Goal: Information Seeking & Learning: Learn about a topic

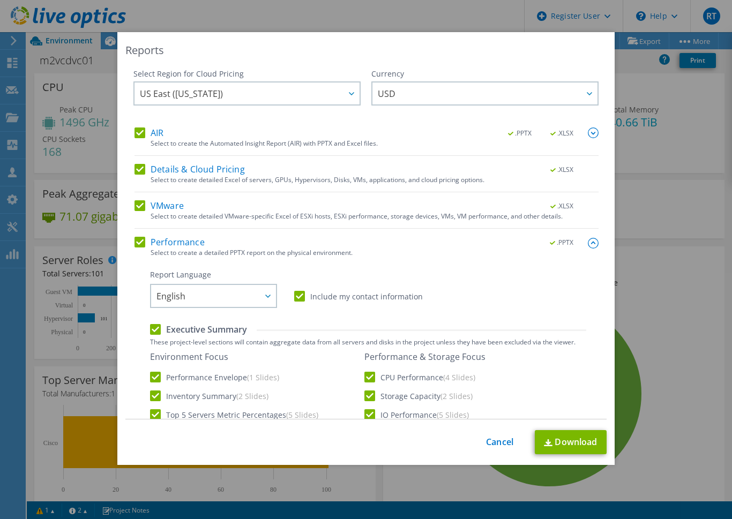
select select "USD"
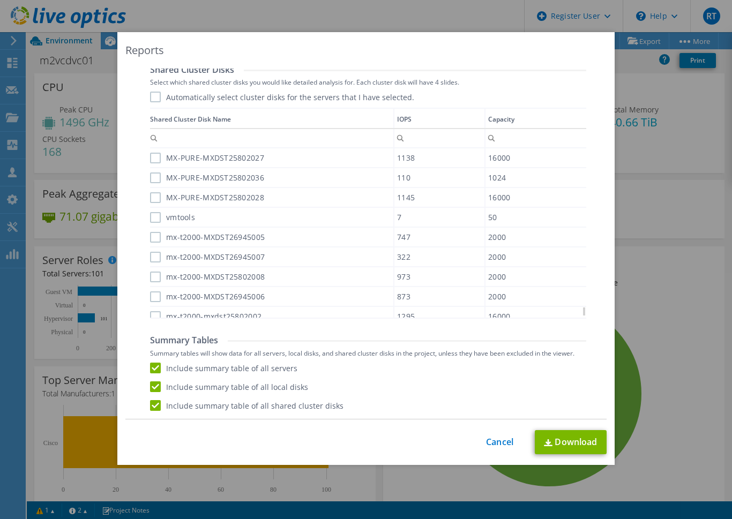
scroll to position [2571, 0]
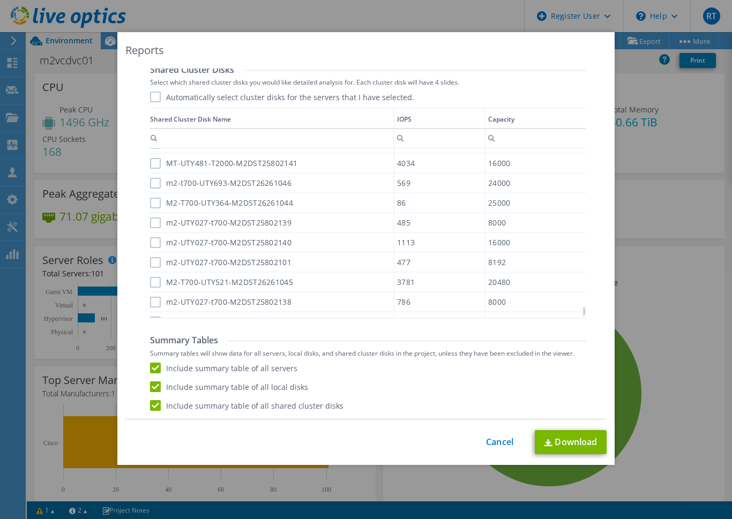
click at [332, 40] on div "Reports Select Region for Cloud Pricing Asia Pacific ([GEOGRAPHIC_DATA]) [GEOGR…" at bounding box center [365, 248] width 497 height 433
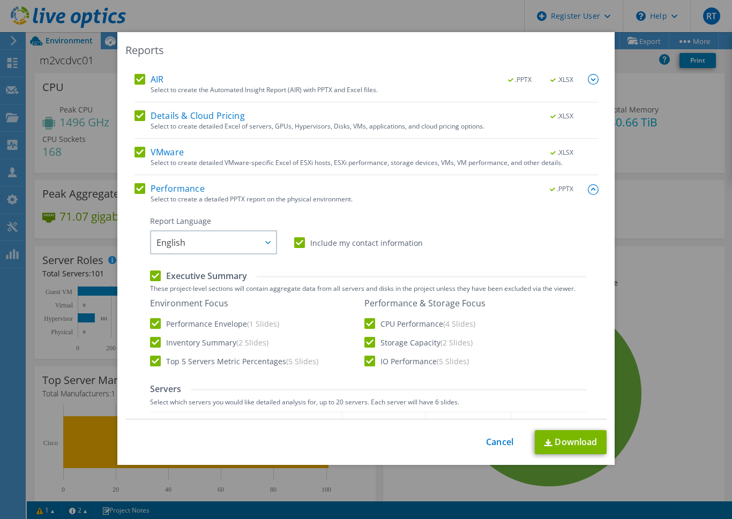
scroll to position [0, 0]
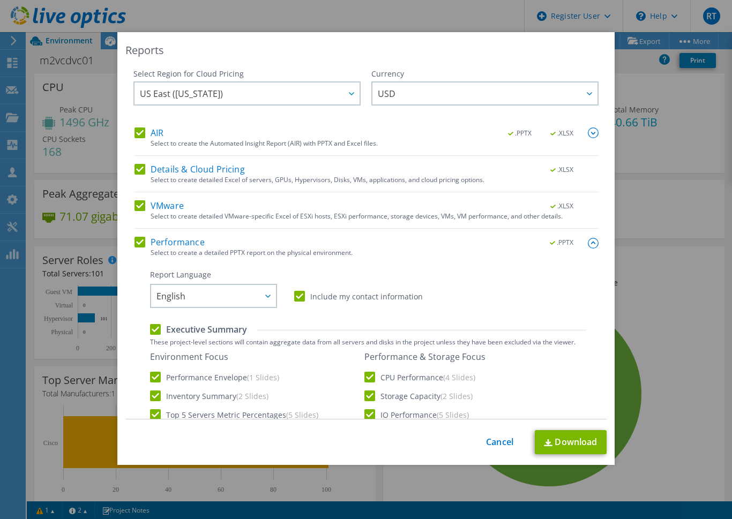
click at [588, 133] on img at bounding box center [593, 132] width 11 height 11
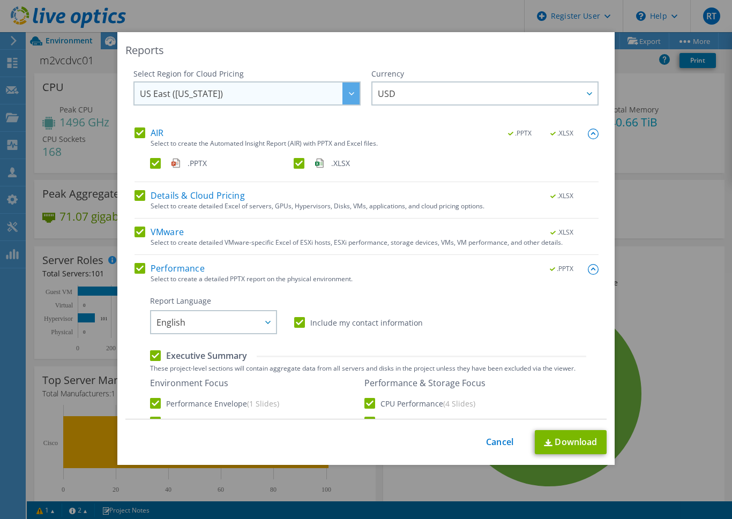
click at [301, 96] on span "US East ([US_STATE])" at bounding box center [250, 93] width 220 height 22
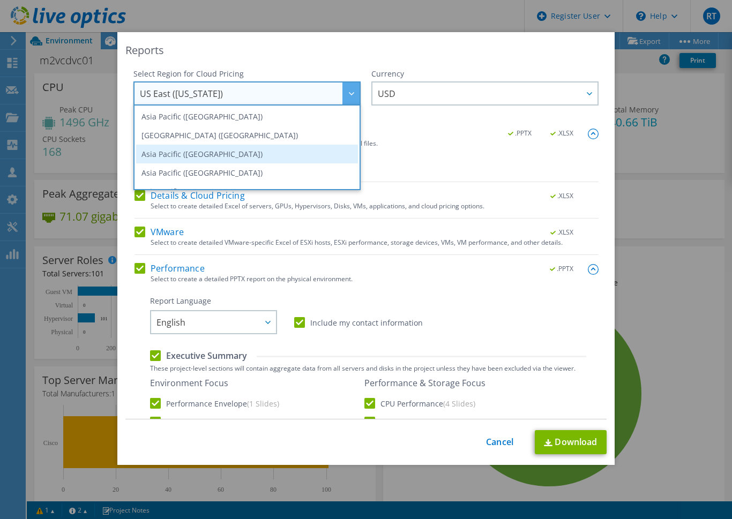
scroll to position [54, 0]
click at [219, 163] on li "[GEOGRAPHIC_DATA]" at bounding box center [247, 156] width 222 height 19
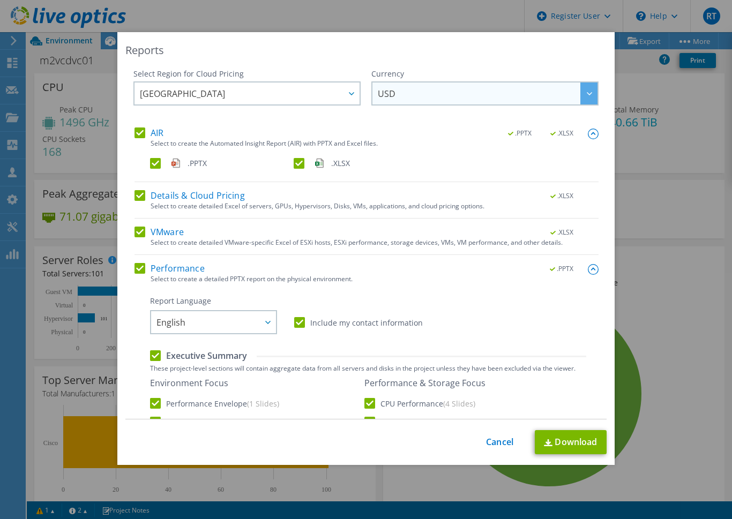
click at [426, 99] on span "USD" at bounding box center [488, 93] width 220 height 22
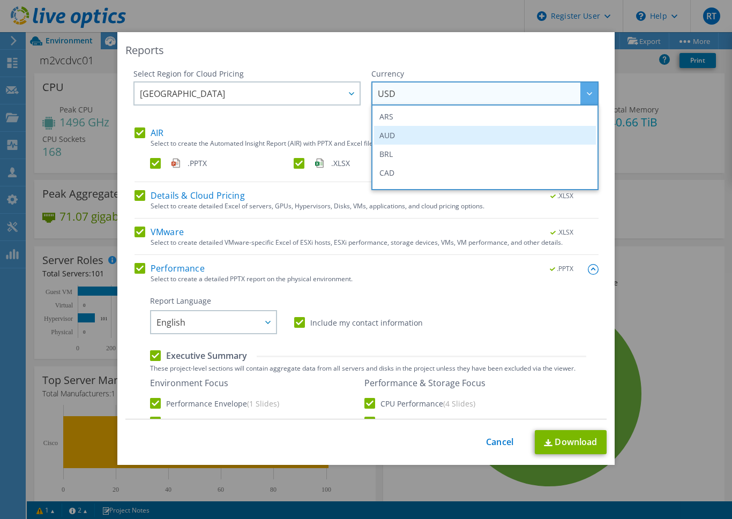
click at [408, 140] on li "AUD" at bounding box center [485, 135] width 222 height 19
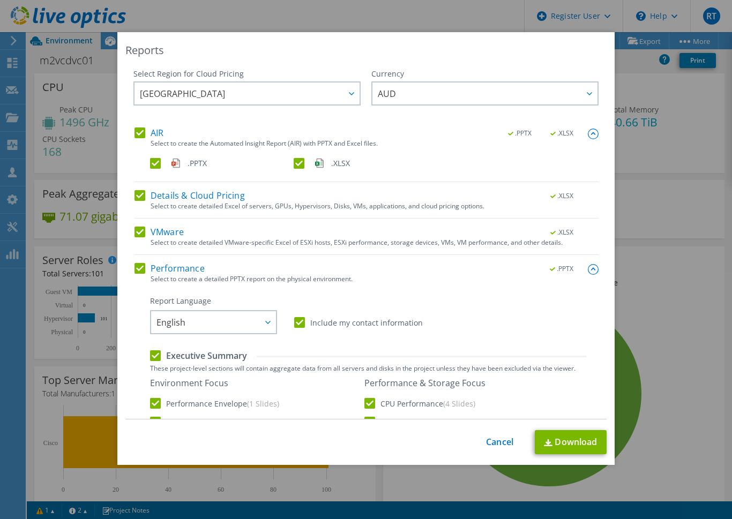
click at [329, 117] on div "Select Region for Cloud Pricing Asia Pacific ([GEOGRAPHIC_DATA]) [GEOGRAPHIC_DA…" at bounding box center [246, 98] width 227 height 59
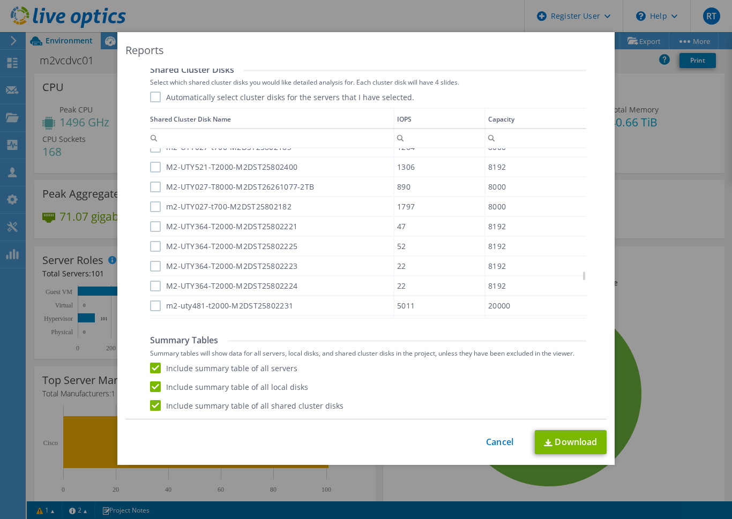
scroll to position [514, 0]
click at [566, 442] on link "Download" at bounding box center [571, 442] width 72 height 24
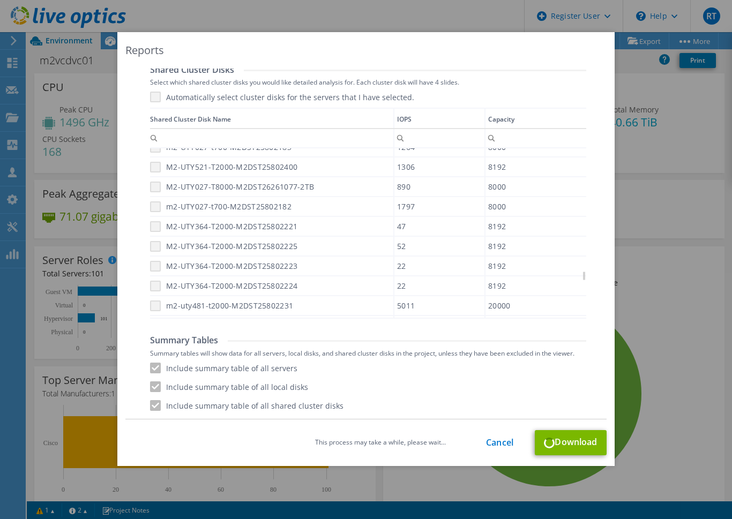
click at [27, 317] on div "Reports Select Region for Cloud Pricing Asia Pacific ([GEOGRAPHIC_DATA]) [GEOGR…" at bounding box center [366, 259] width 732 height 455
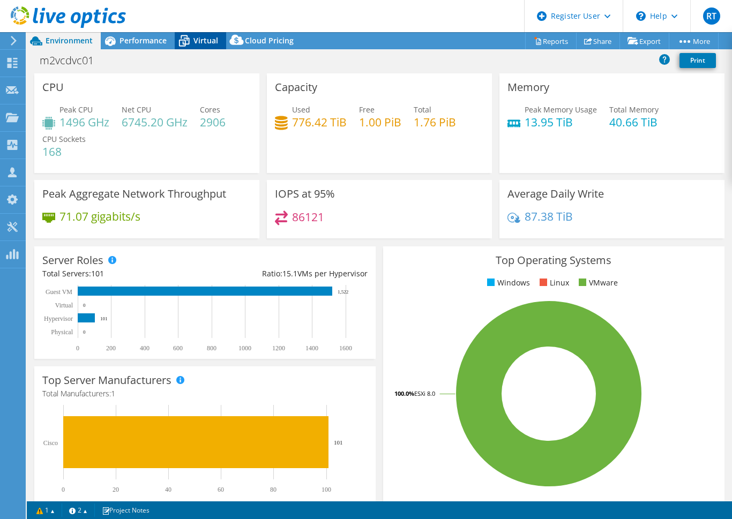
click at [188, 36] on icon at bounding box center [184, 41] width 19 height 19
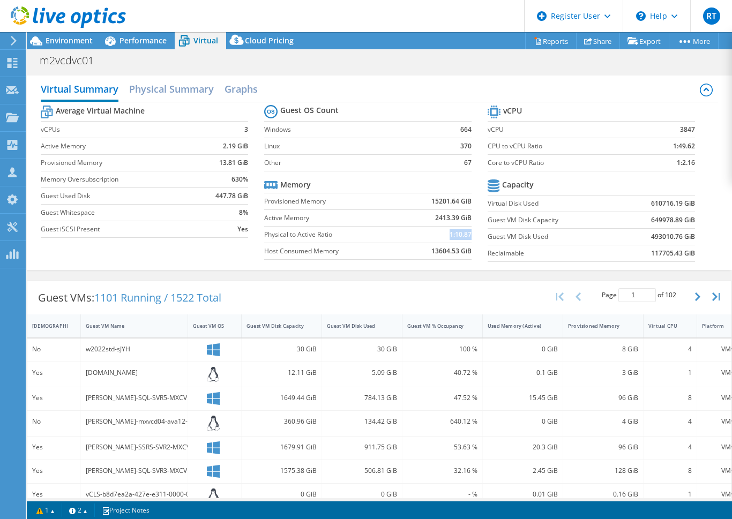
drag, startPoint x: 466, startPoint y: 235, endPoint x: 443, endPoint y: 234, distance: 22.5
click at [443, 234] on td "1:10.87" at bounding box center [437, 234] width 70 height 17
drag, startPoint x: 443, startPoint y: 234, endPoint x: 474, endPoint y: 256, distance: 38.4
click at [474, 256] on section "Guest OS Count Windows 664 Linux 370 Other 67 Memory Provisioned Memory 15201.6…" at bounding box center [375, 183] width 223 height 163
click at [423, 268] on div "Virtual Summary Physical Summary Graphs Average Virtual Machine vCPUs 3 Active …" at bounding box center [379, 173] width 705 height 194
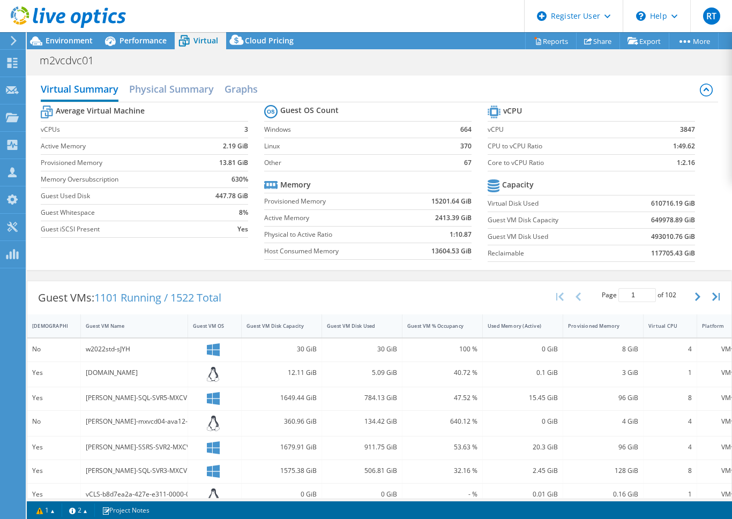
click at [654, 251] on b "117705.43 GiB" at bounding box center [673, 253] width 44 height 11
drag, startPoint x: 664, startPoint y: 149, endPoint x: 687, endPoint y: 148, distance: 23.6
click at [687, 148] on section "vCPU vCPU 3847 CPU to vCPU Ratio 1:49.62 Core to vCPU Ratio 1:2.16 Capacity Vir…" at bounding box center [598, 185] width 223 height 164
drag, startPoint x: 687, startPoint y: 148, endPoint x: 692, endPoint y: 160, distance: 12.5
click at [692, 160] on section "vCPU vCPU 3847 CPU to vCPU Ratio 1:49.62 Core to vCPU Ratio 1:2.16 Capacity Vir…" at bounding box center [598, 185] width 223 height 164
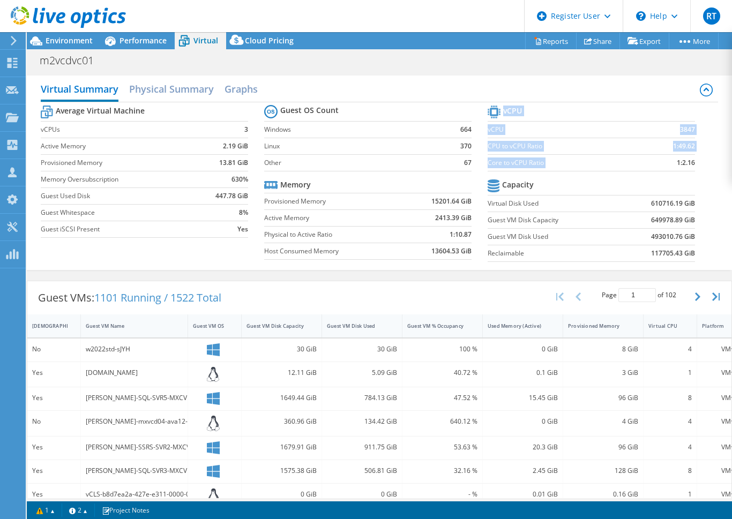
drag, startPoint x: 690, startPoint y: 163, endPoint x: 668, endPoint y: 163, distance: 22.0
click at [668, 163] on section "vCPU vCPU 3847 CPU to vCPU Ratio 1:49.62 Core to vCPU Ratio 1:2.16 Capacity Vir…" at bounding box center [598, 185] width 223 height 164
drag, startPoint x: 668, startPoint y: 163, endPoint x: 689, endPoint y: 199, distance: 42.0
click at [686, 197] on td "610716.19 GiB" at bounding box center [657, 203] width 76 height 17
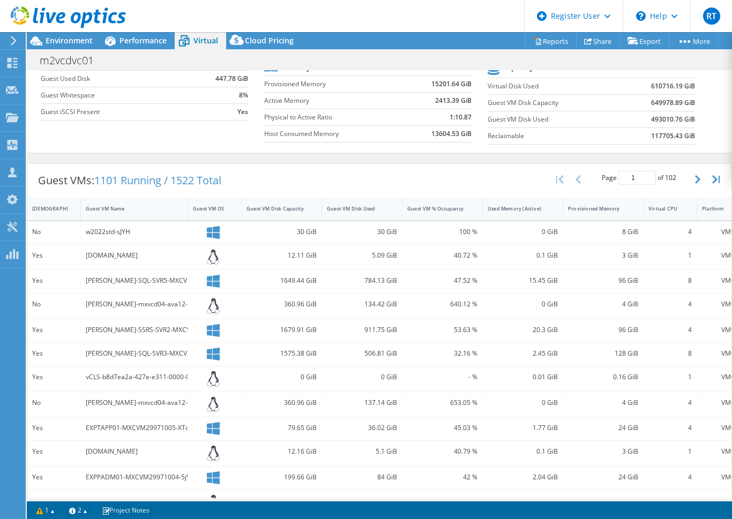
scroll to position [0, 0]
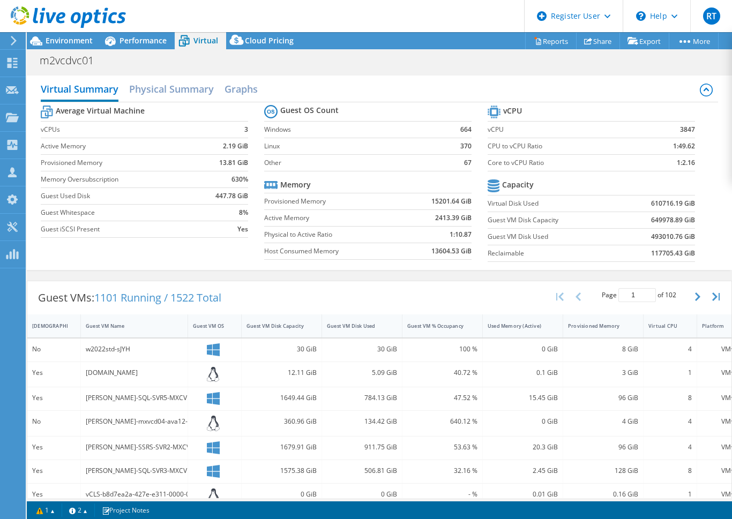
click at [202, 63] on div "m2vcdvc01 Print" at bounding box center [379, 60] width 705 height 20
click at [142, 42] on span "Performance" at bounding box center [142, 40] width 47 height 10
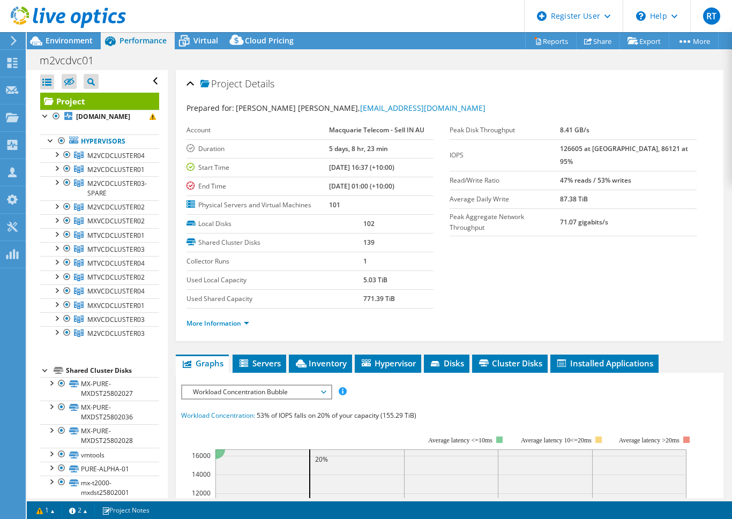
click at [171, 160] on div "Project Details Prepared for: [PERSON_NAME] [PERSON_NAME], [EMAIL_ADDRESS][DOMA…" at bounding box center [450, 462] width 564 height 785
click at [46, 139] on div at bounding box center [51, 139] width 11 height 11
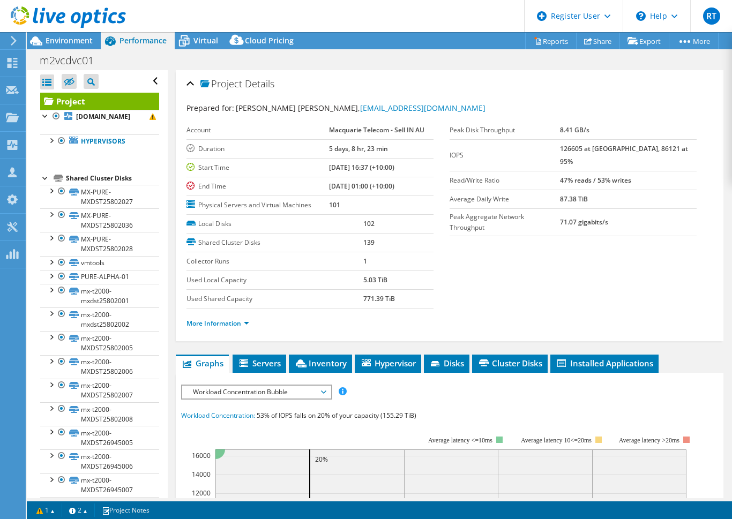
click at [44, 181] on div at bounding box center [45, 177] width 11 height 11
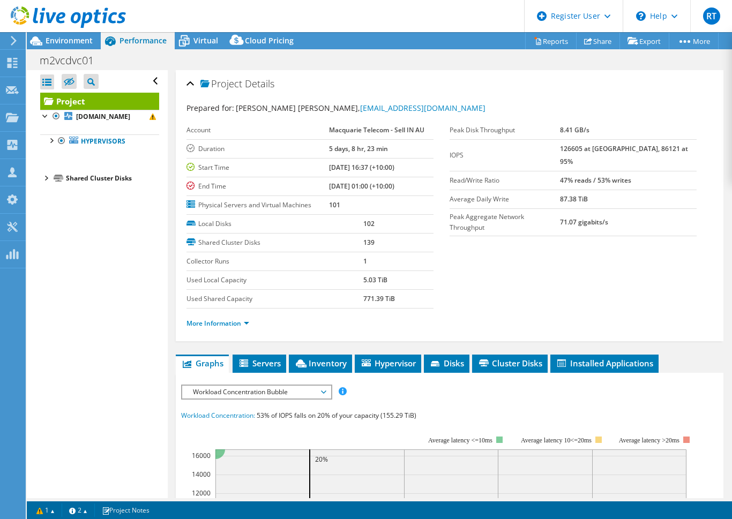
click at [45, 179] on div at bounding box center [45, 177] width 11 height 11
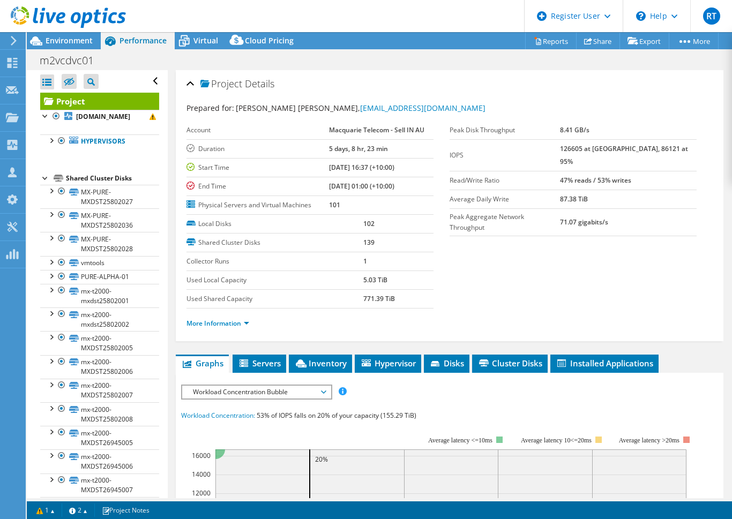
click at [44, 179] on div at bounding box center [45, 177] width 11 height 11
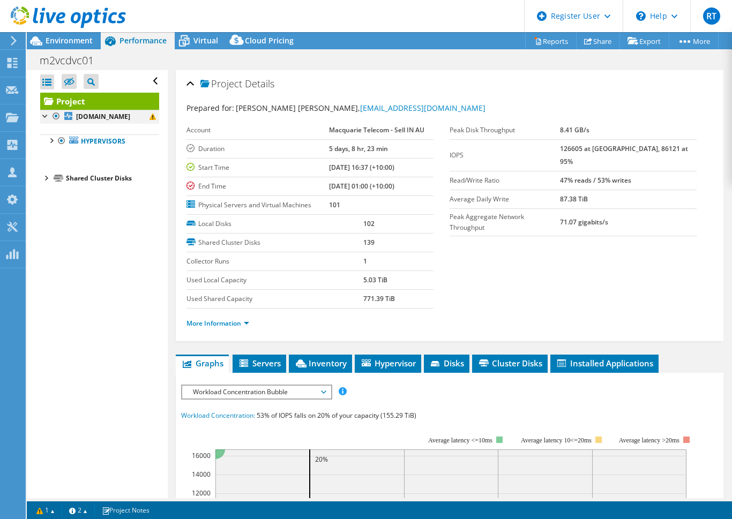
click at [43, 118] on div at bounding box center [45, 115] width 11 height 11
click at [44, 118] on div at bounding box center [45, 115] width 11 height 11
click at [52, 142] on div at bounding box center [51, 139] width 11 height 11
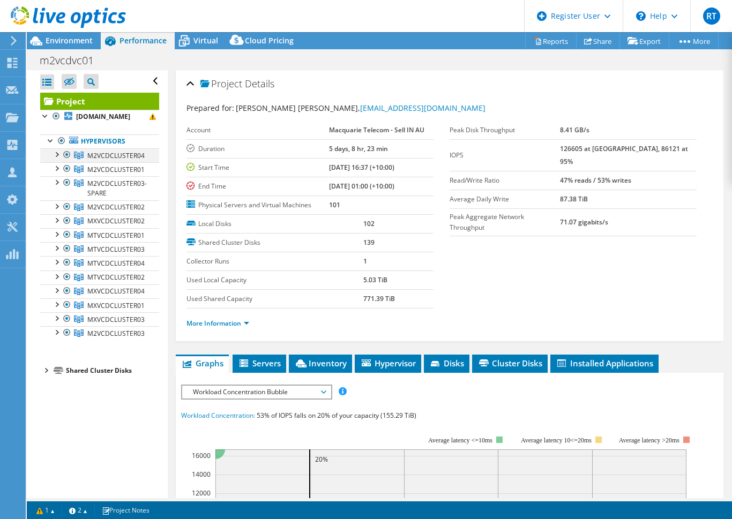
click at [57, 154] on div at bounding box center [56, 153] width 11 height 11
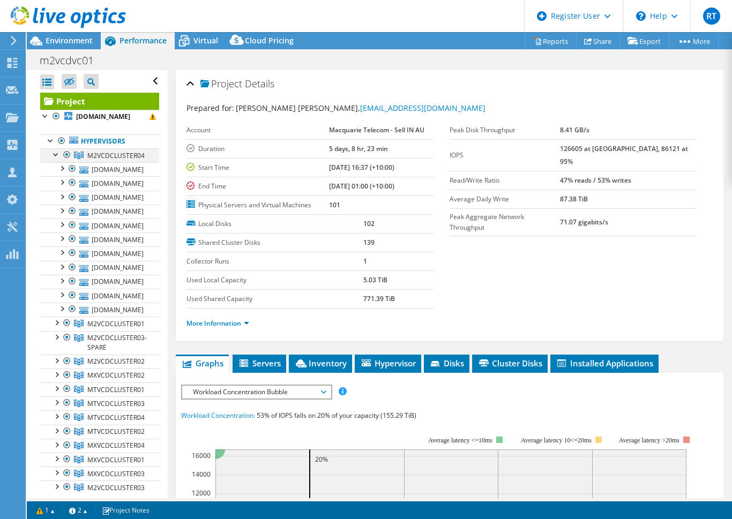
click at [57, 154] on div at bounding box center [56, 153] width 11 height 11
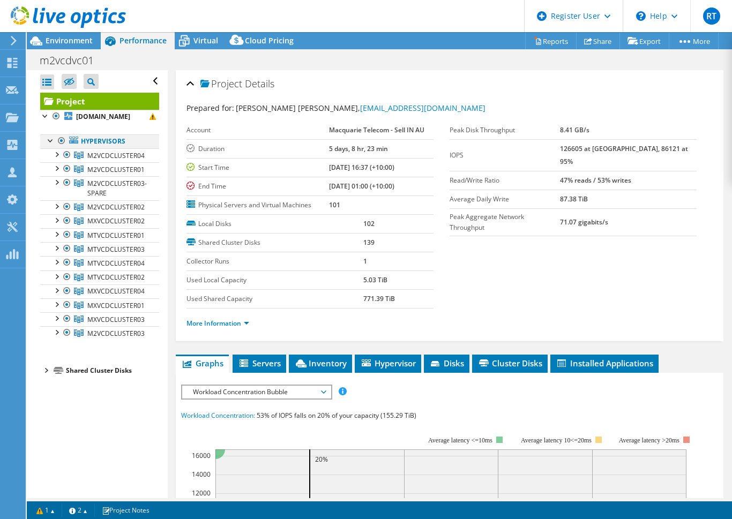
click at [60, 140] on div at bounding box center [61, 140] width 11 height 13
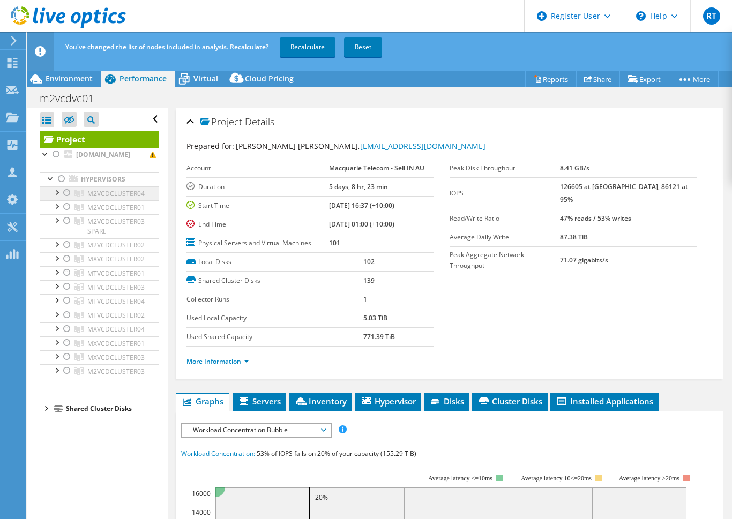
click at [116, 198] on span "M2VCDCLUSTER04" at bounding box center [115, 193] width 57 height 9
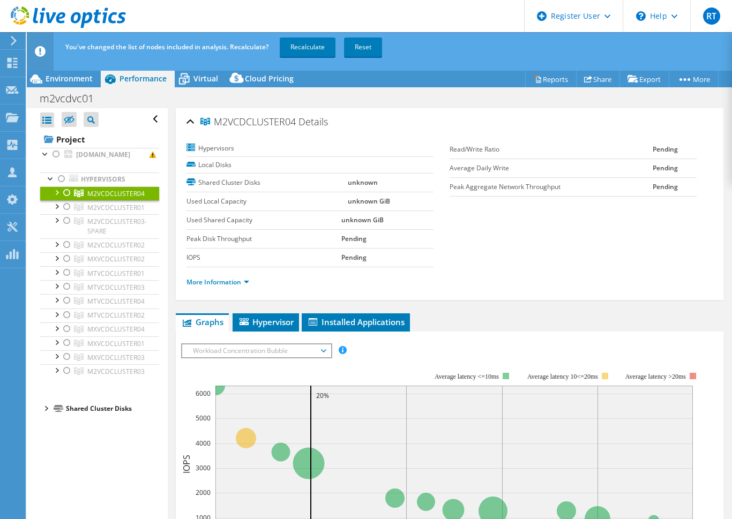
click at [63, 188] on div at bounding box center [67, 192] width 11 height 13
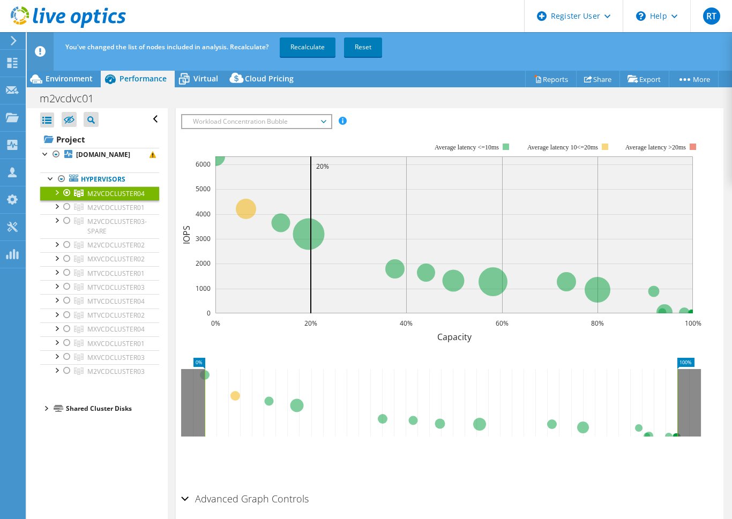
scroll to position [255, 0]
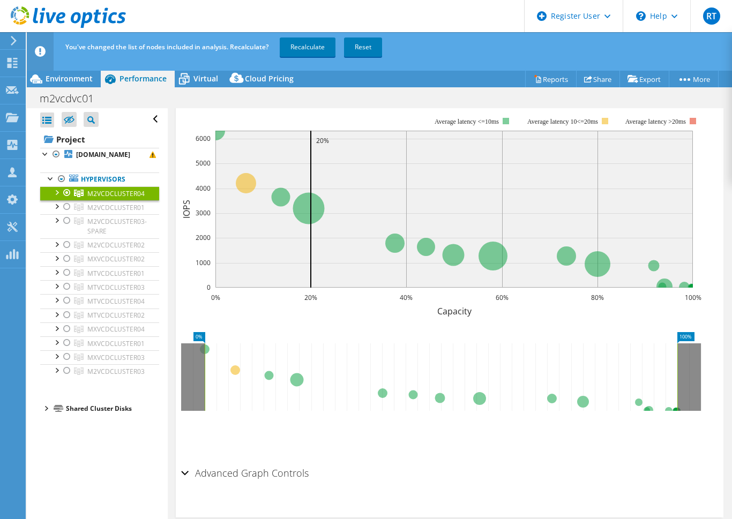
click at [277, 475] on h2 "Advanced Graph Controls" at bounding box center [244, 472] width 127 height 21
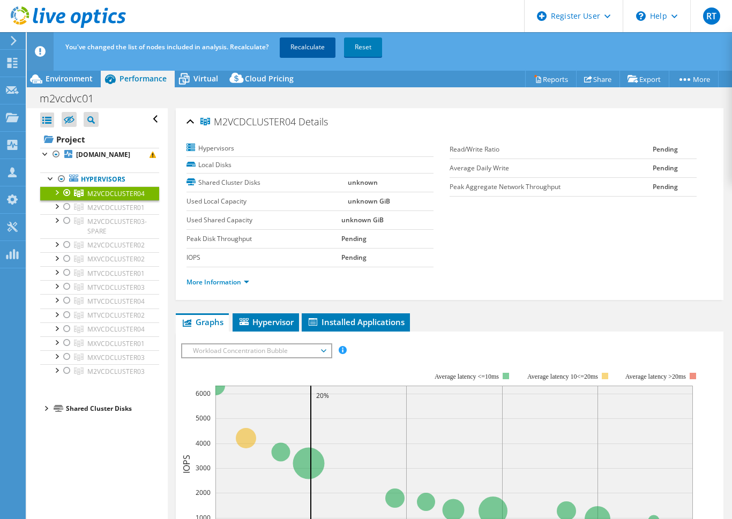
click at [317, 52] on link "Recalculate" at bounding box center [308, 46] width 56 height 19
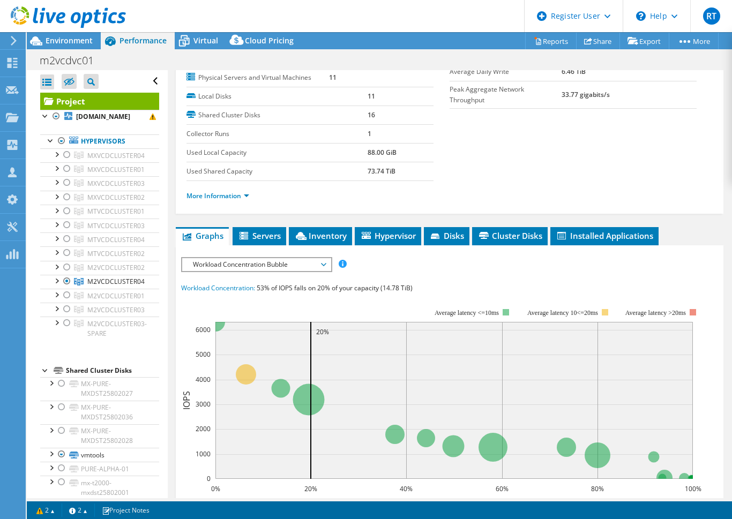
scroll to position [214, 0]
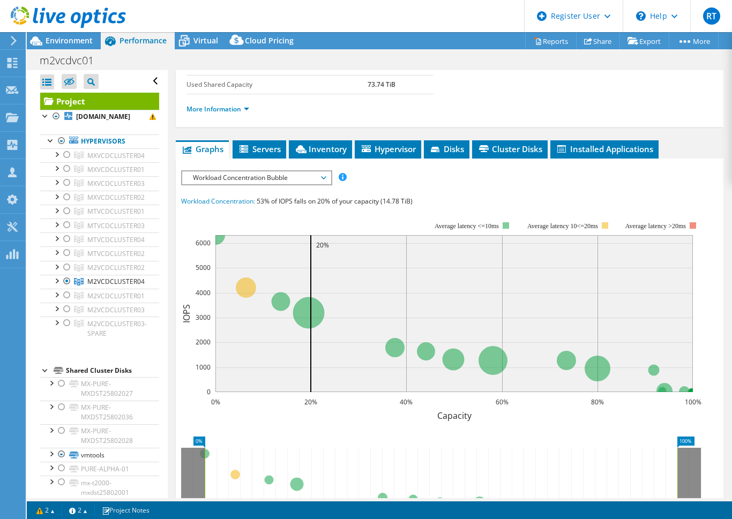
click at [258, 142] on li "Servers" at bounding box center [259, 149] width 54 height 18
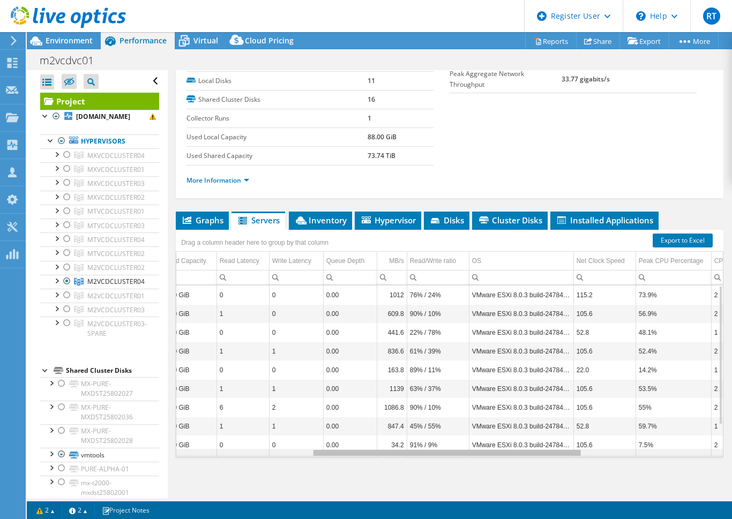
scroll to position [0, 0]
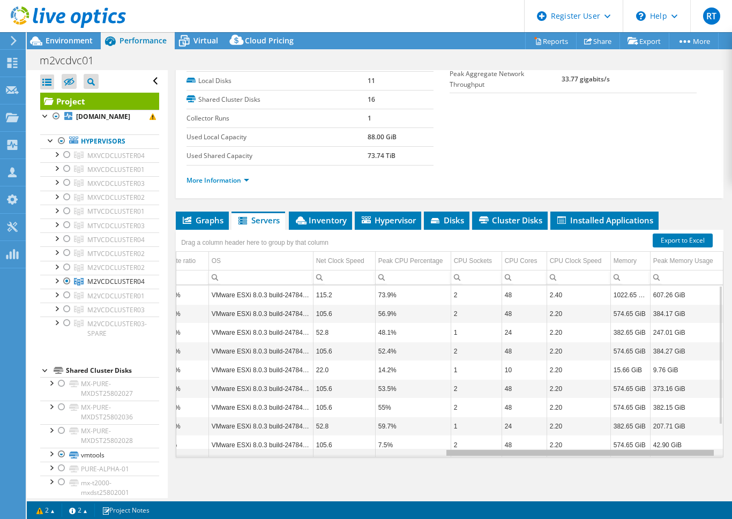
drag, startPoint x: 393, startPoint y: 454, endPoint x: 699, endPoint y: 454, distance: 305.9
click at [699, 454] on body "RT Dell User [PERSON_NAME] [PERSON_NAME][EMAIL_ADDRESS][DOMAIN_NAME] Dell My Pr…" at bounding box center [366, 259] width 732 height 519
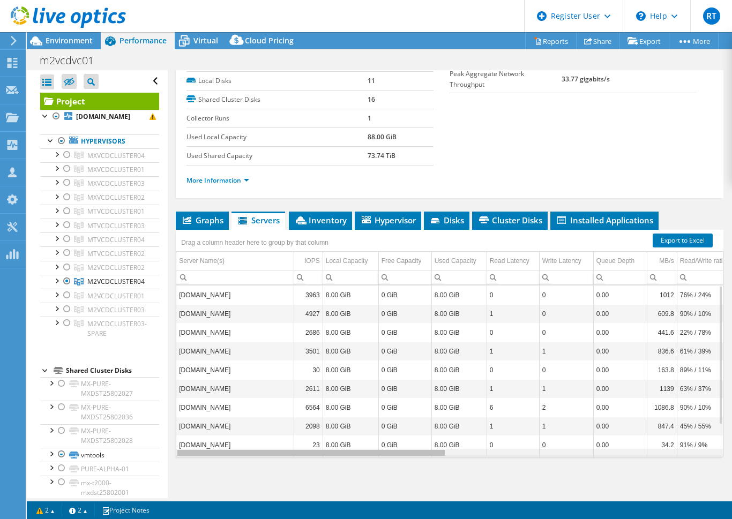
drag, startPoint x: 582, startPoint y: 453, endPoint x: 220, endPoint y: 452, distance: 362.1
click at [220, 451] on body "RT Dell User [PERSON_NAME] [PERSON_NAME][EMAIL_ADDRESS][DOMAIN_NAME] Dell My Pr…" at bounding box center [366, 259] width 732 height 519
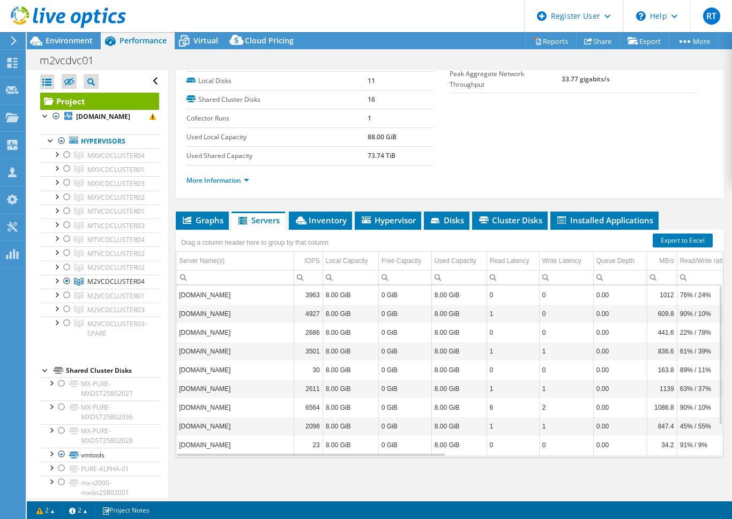
click at [214, 475] on div "Graphs Servers Inventory Hypervisor Disks Cluster Disks Installed Applications …" at bounding box center [449, 346] width 547 height 268
